Goal: Check status: Check status

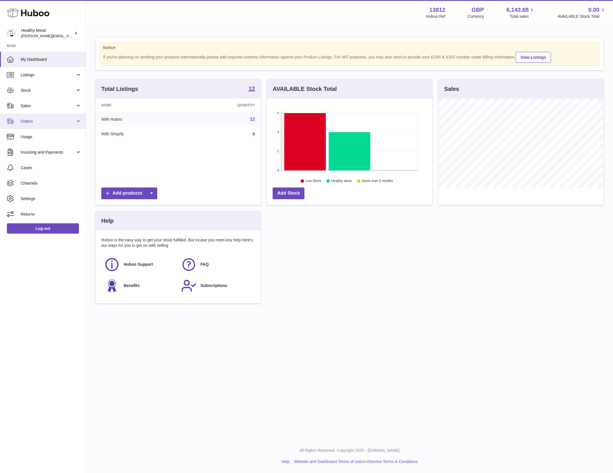
scroll to position [89, 165]
click at [41, 98] on link "Sales" at bounding box center [43, 105] width 86 height 15
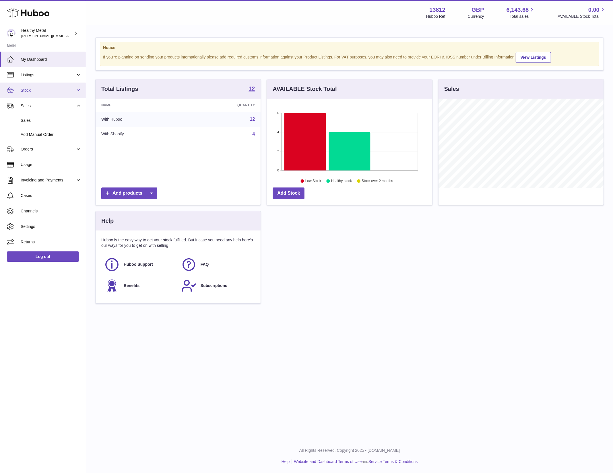
click at [48, 95] on link "Stock" at bounding box center [43, 90] width 86 height 15
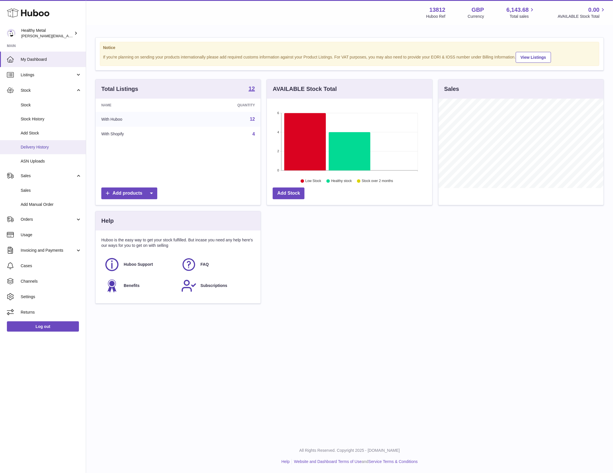
click at [37, 150] on link "Delivery History" at bounding box center [43, 147] width 86 height 14
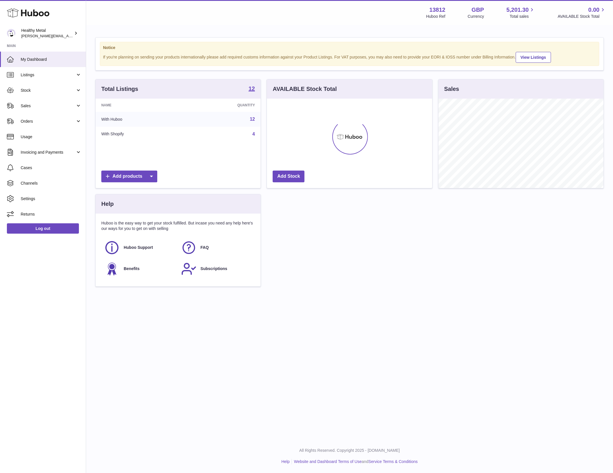
scroll to position [89, 165]
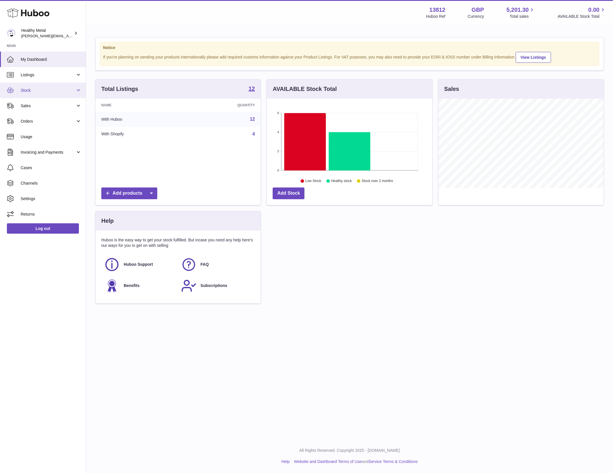
click at [52, 94] on link "Stock" at bounding box center [43, 90] width 86 height 15
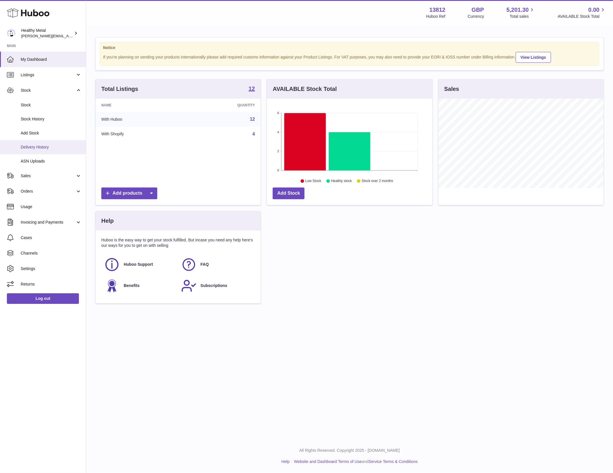
click at [47, 148] on span "Delivery History" at bounding box center [51, 147] width 61 height 5
